Goal: Transaction & Acquisition: Purchase product/service

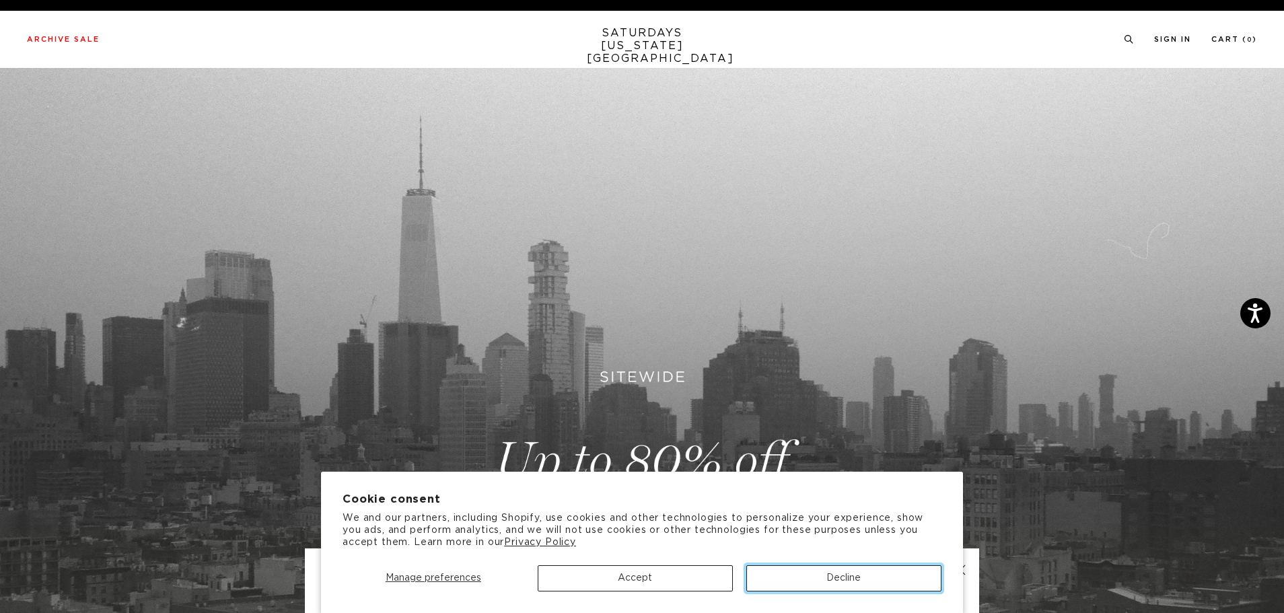
click at [852, 574] on button "Decline" at bounding box center [843, 578] width 195 height 26
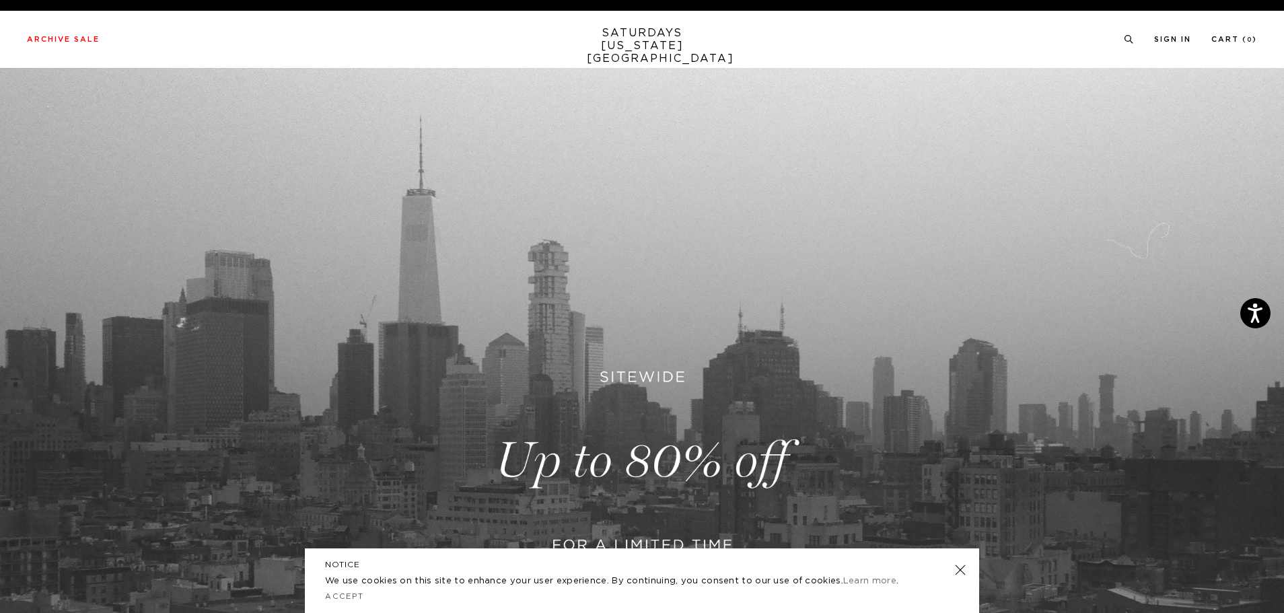
click at [965, 569] on link at bounding box center [960, 569] width 19 height 19
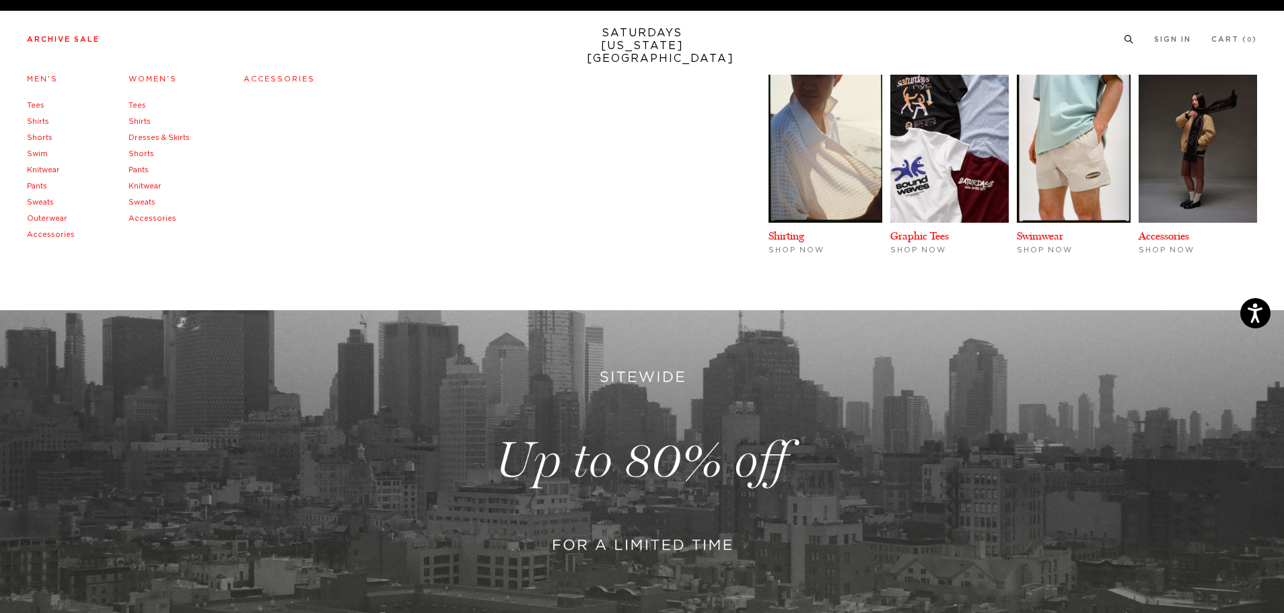
click at [36, 106] on link "Tees" at bounding box center [35, 105] width 17 height 7
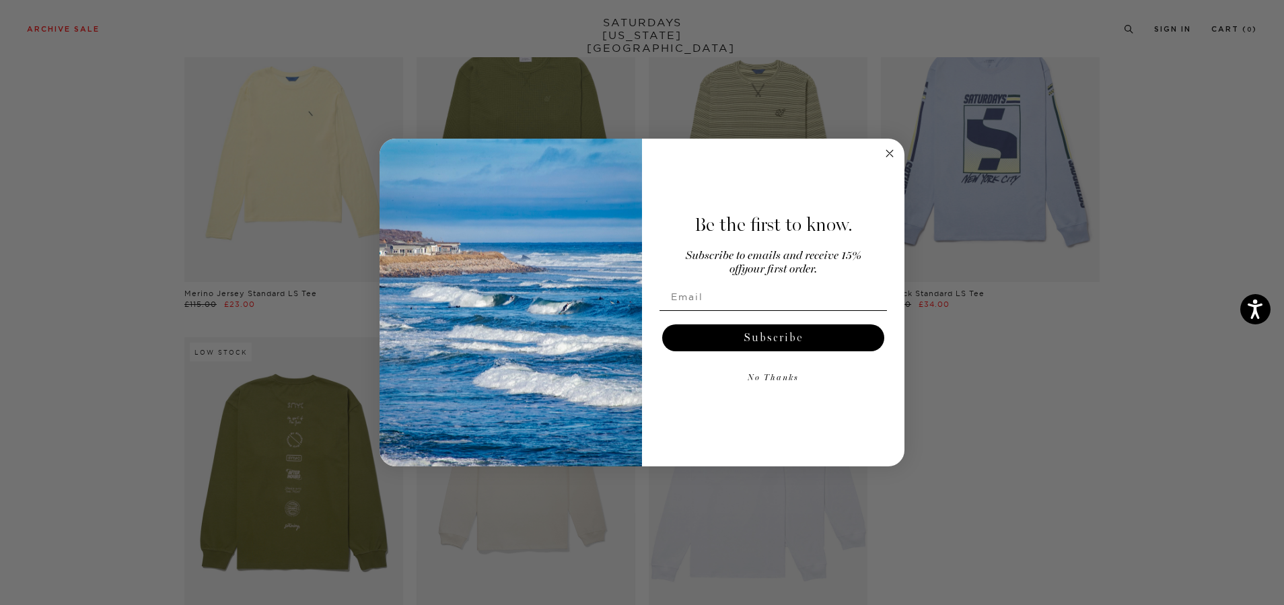
scroll to position [1817, 0]
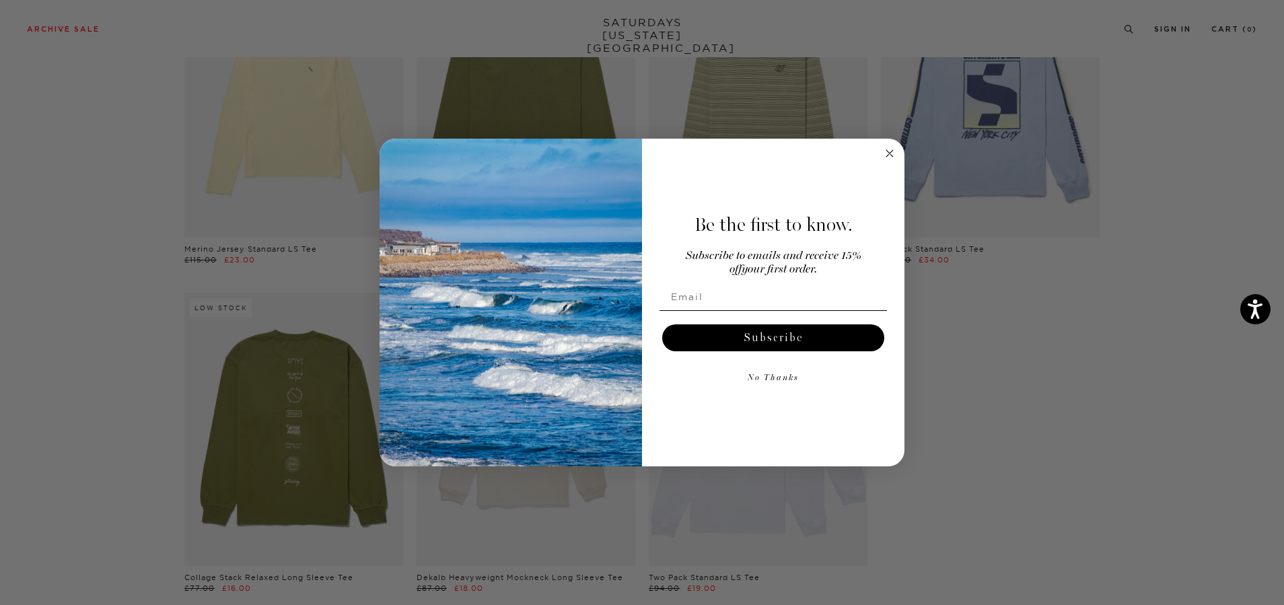
click at [894, 154] on circle "Close dialog" at bounding box center [889, 152] width 15 height 15
